Goal: Task Accomplishment & Management: Complete application form

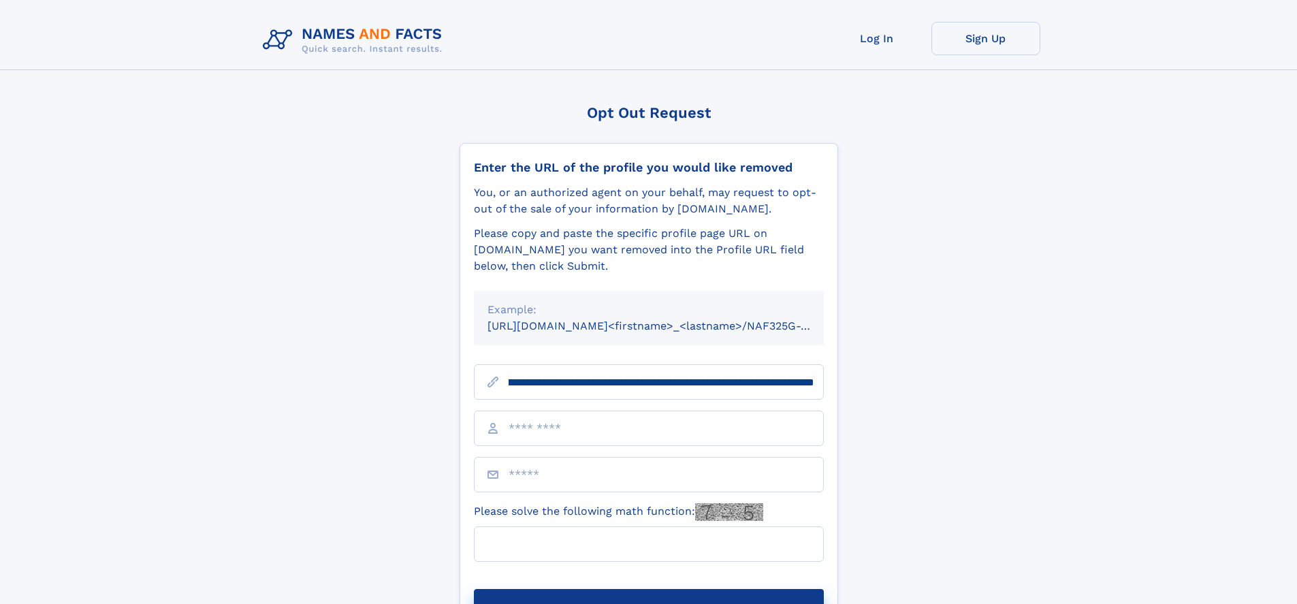
scroll to position [0, 160]
type input "**********"
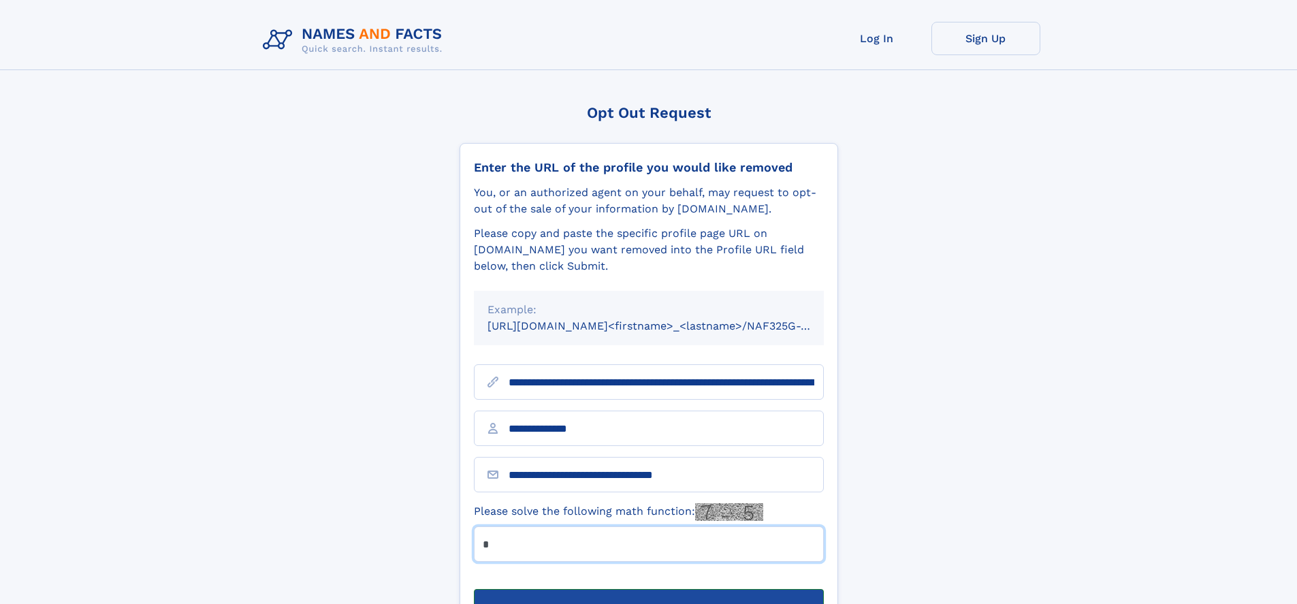
type input "*"
click at [648, 589] on button "Submit Opt Out Request" at bounding box center [649, 611] width 350 height 44
